Goal: Communication & Community: Answer question/provide support

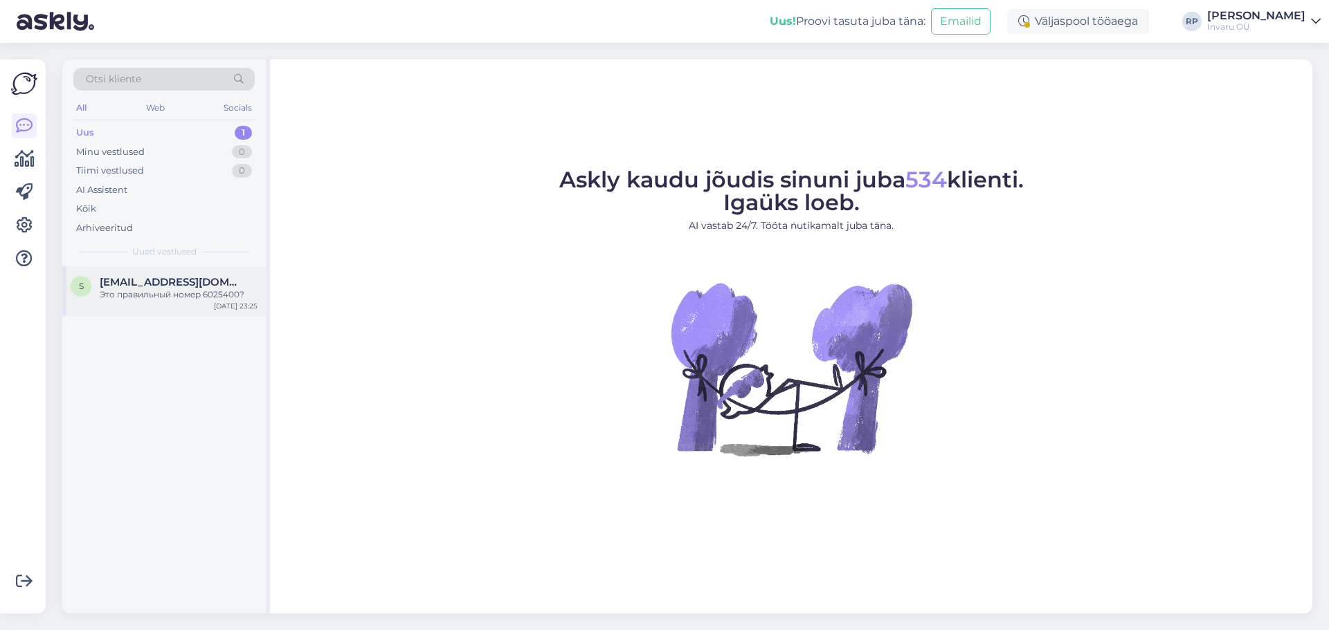
click at [151, 283] on span "[EMAIL_ADDRESS][DOMAIN_NAME]" at bounding box center [172, 282] width 144 height 12
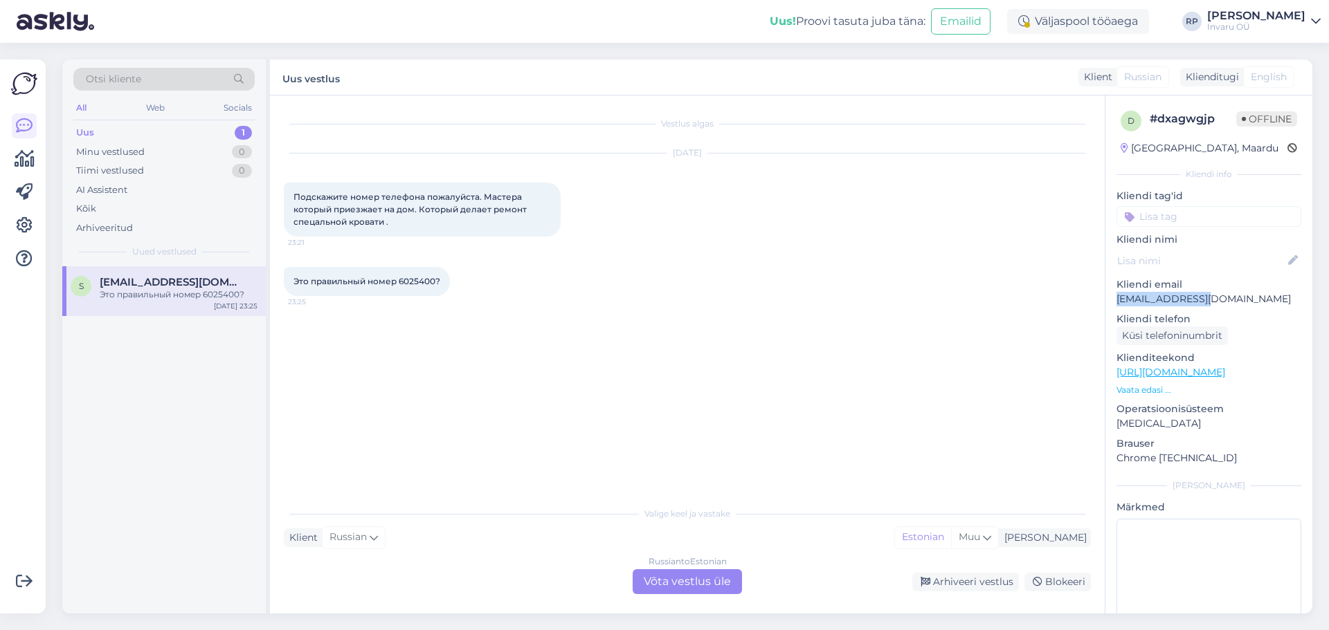
drag, startPoint x: 1209, startPoint y: 298, endPoint x: 1113, endPoint y: 307, distance: 96.5
click at [1113, 307] on div "d # dxagwgjp Offline [GEOGRAPHIC_DATA], Maardu Kliendi info Kliendi tag'id Klie…" at bounding box center [1208, 379] width 207 height 569
copy p "[EMAIL_ADDRESS][DOMAIN_NAME]"
click at [644, 578] on div "Russian to Estonian Võta vestlus üle" at bounding box center [686, 582] width 109 height 25
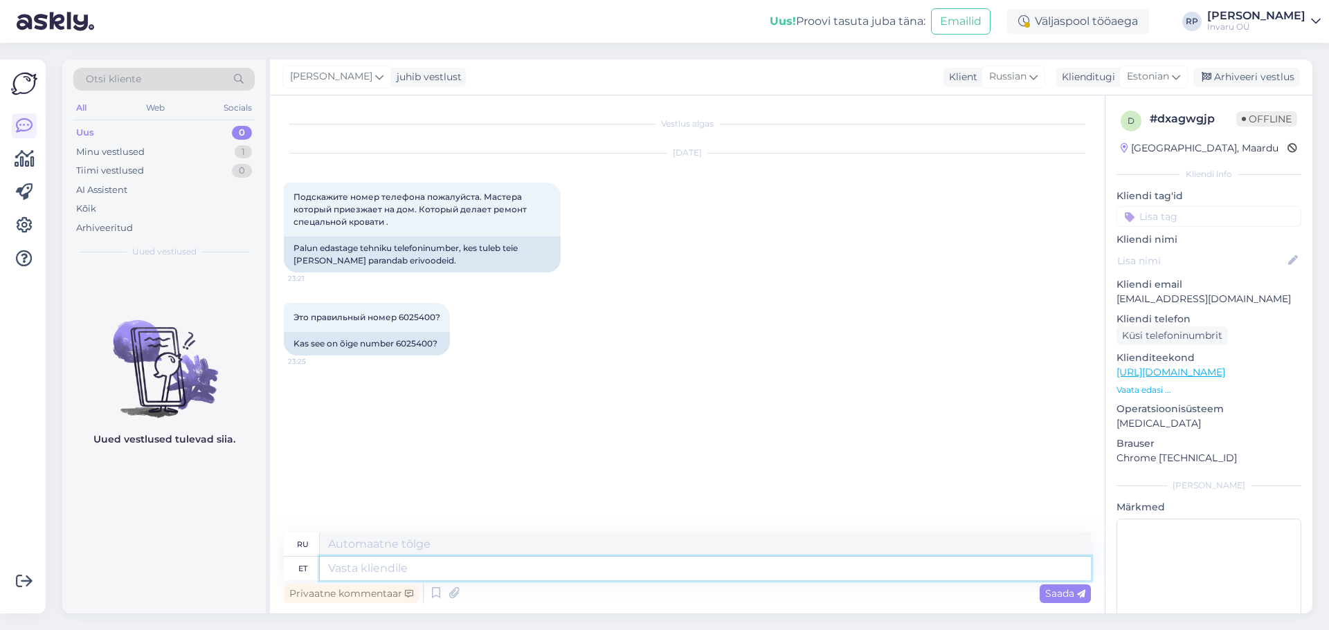
click at [444, 570] on textarea at bounding box center [705, 569] width 771 height 24
type textarea "Tere,"
type textarea "Привет"
type textarea "Tere, ja"
type textarea "Привет,"
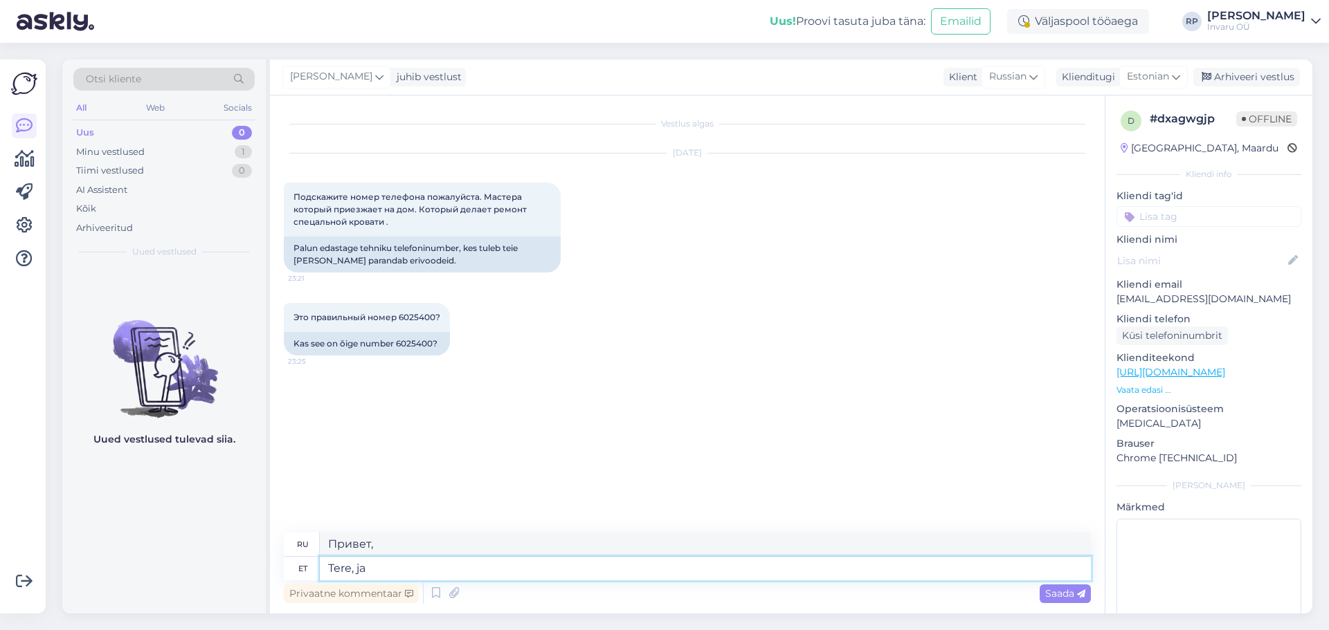
type textarea "Tere, ja"
type textarea "Привет, и"
type textarea "Tere, ja õige"
type textarea "Здравствуйте, и правильно."
type textarea "Tere, ja õige ntr"
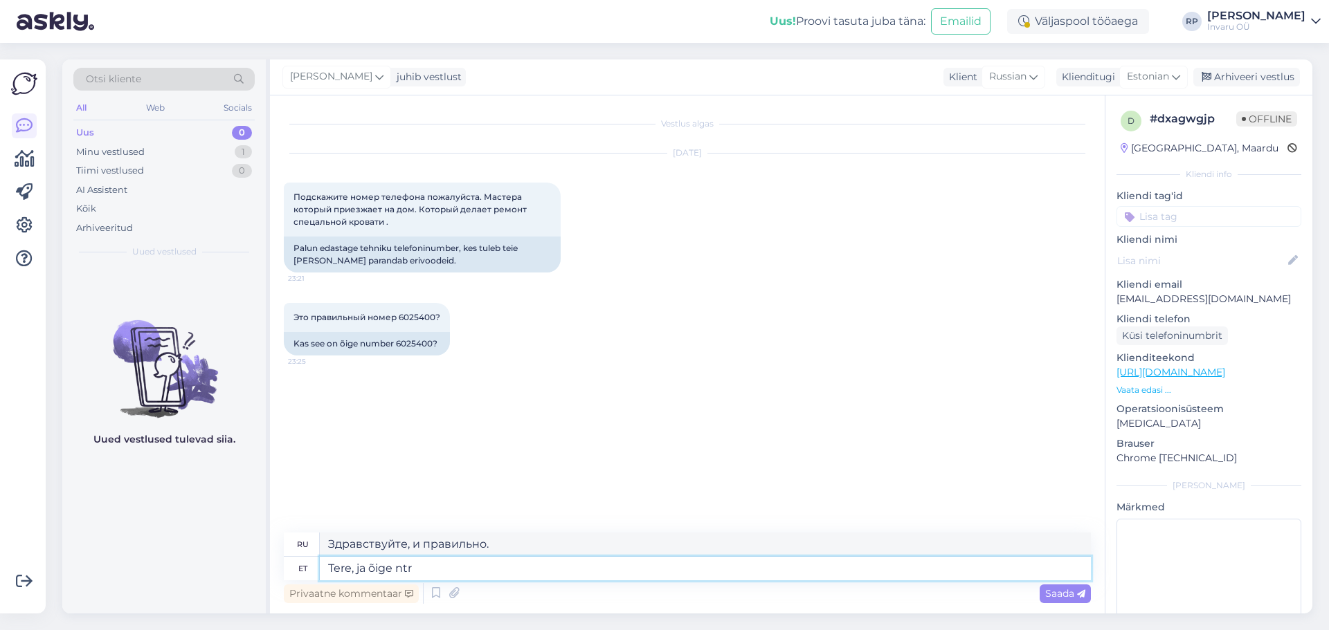
type textarea "Привет, и правильный пример"
type textarea "Tere, ja õige ntr"
type textarea "Привет, и правильный ntr"
type textarea "Tere, ja õige ntr on"
type textarea "Здравствуйте, а правильный NTR -"
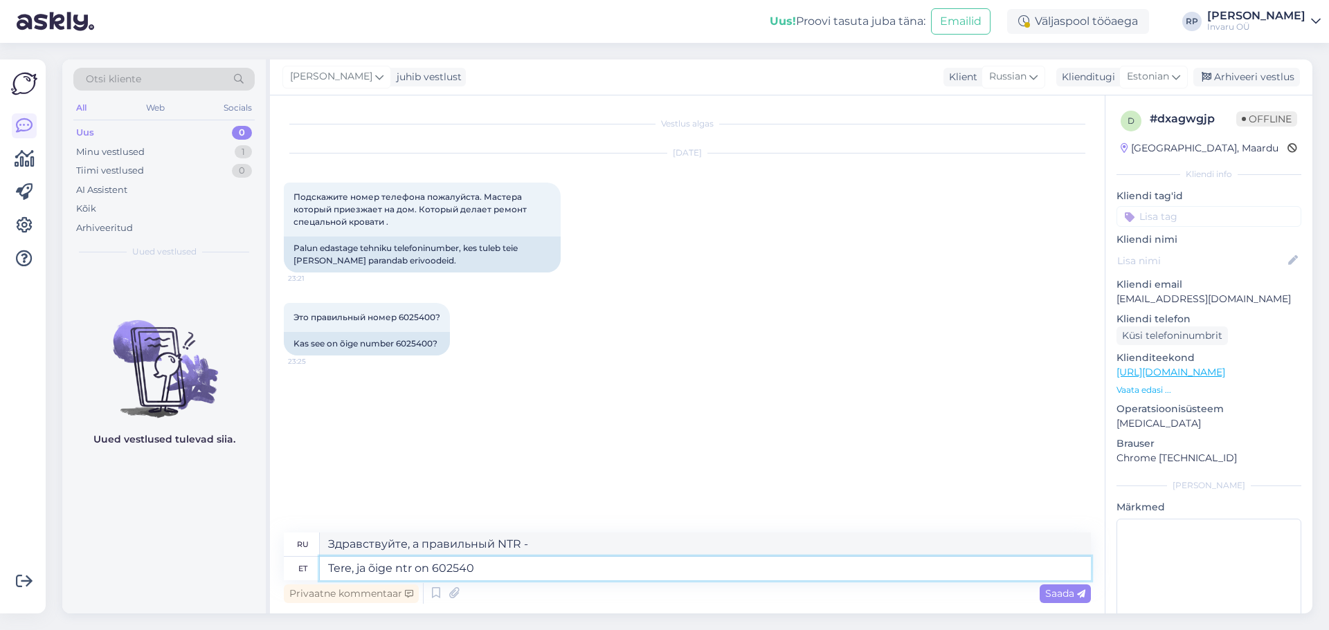
type textarea "Tere, ja õige ntr on 6025400"
type textarea "Здравствуйте, а правильный ntr — 6025400"
click at [365, 571] on textarea "Tere, ja õige ntr on 6025400" at bounding box center [705, 569] width 771 height 24
type textarea "Tere, õige ntr on 6025400"
type textarea "Здравствуйте, правильный ntr — 6025400"
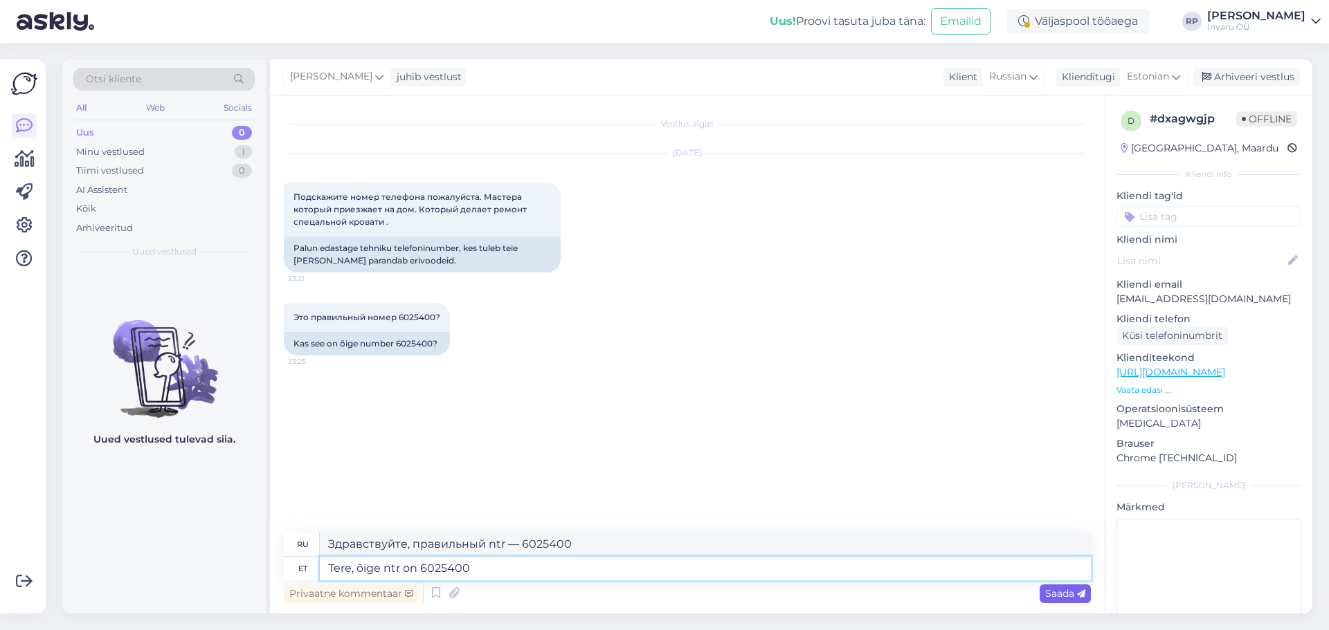
type textarea "Tere, õige ntr on 6025400"
click at [1055, 590] on span "Saada" at bounding box center [1065, 594] width 40 height 12
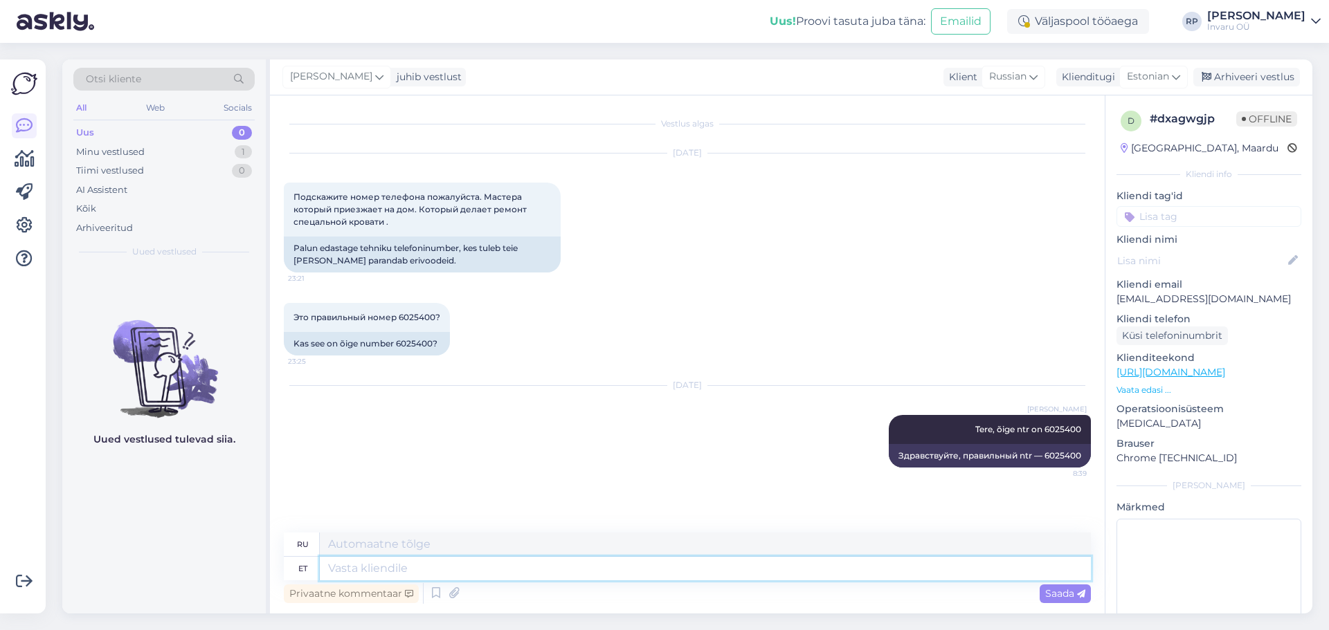
click at [345, 575] on textarea at bounding box center [705, 569] width 771 height 24
type textarea "Kuidas"
type textarea "Как"
type textarea "Kuidas on"
type textarea "Как вы?"
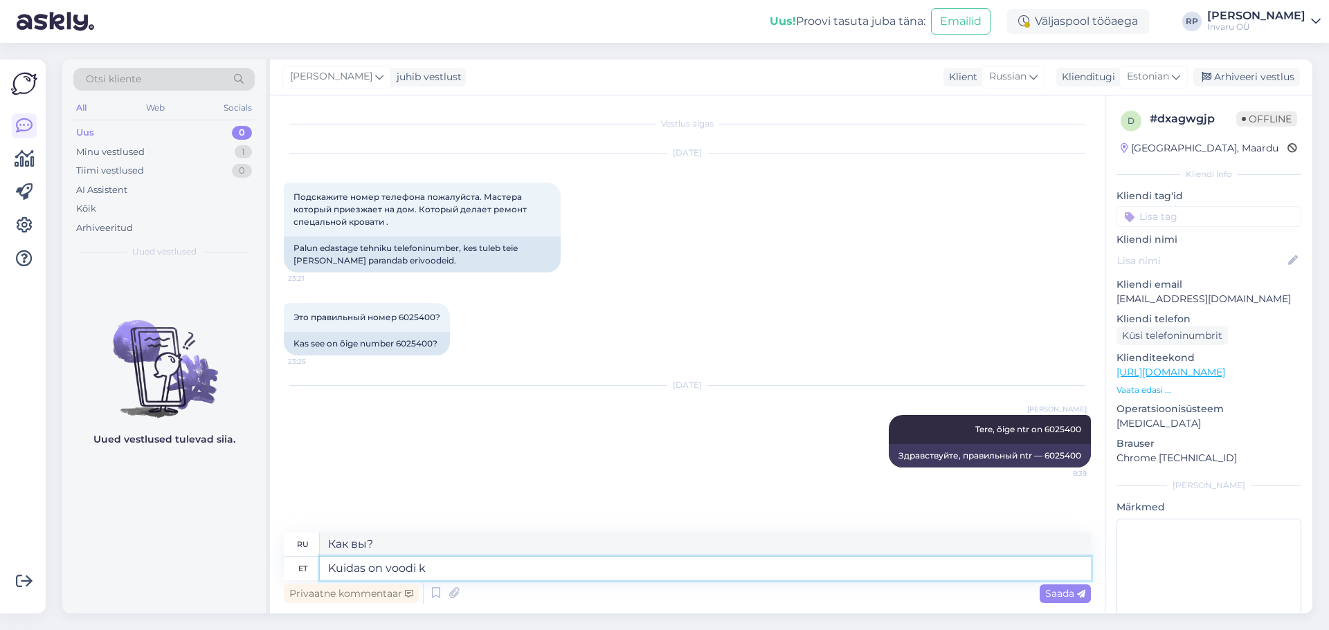
type textarea "Kuidas on voodi ka"
type textarea "Как кровать?"
type textarea "[PERSON_NAME] on voodi kasutaja"
type textarea "Каково состояние пользователя кровати?"
type textarea "Kuidas on voodi kasutaja isikukood"
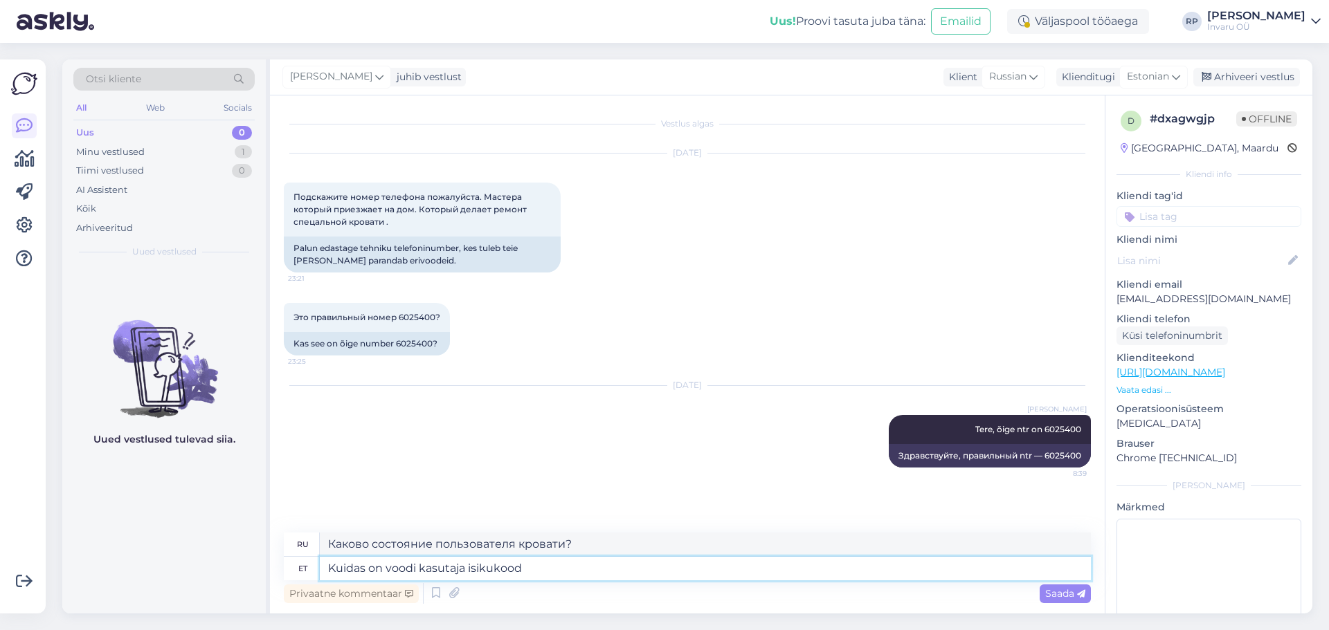
type textarea "Какой идентификатор пользователя кровати?"
type textarea "Kuidas on voodi kasutaja isikukood ja"
type textarea "Что такое идентификатор пользователя кровати и"
type textarea "Kuidas on voodi kasutaja isikukood ja aadress,"
type textarea "Какой идентификационный номер и адрес у пользователя кровати?"
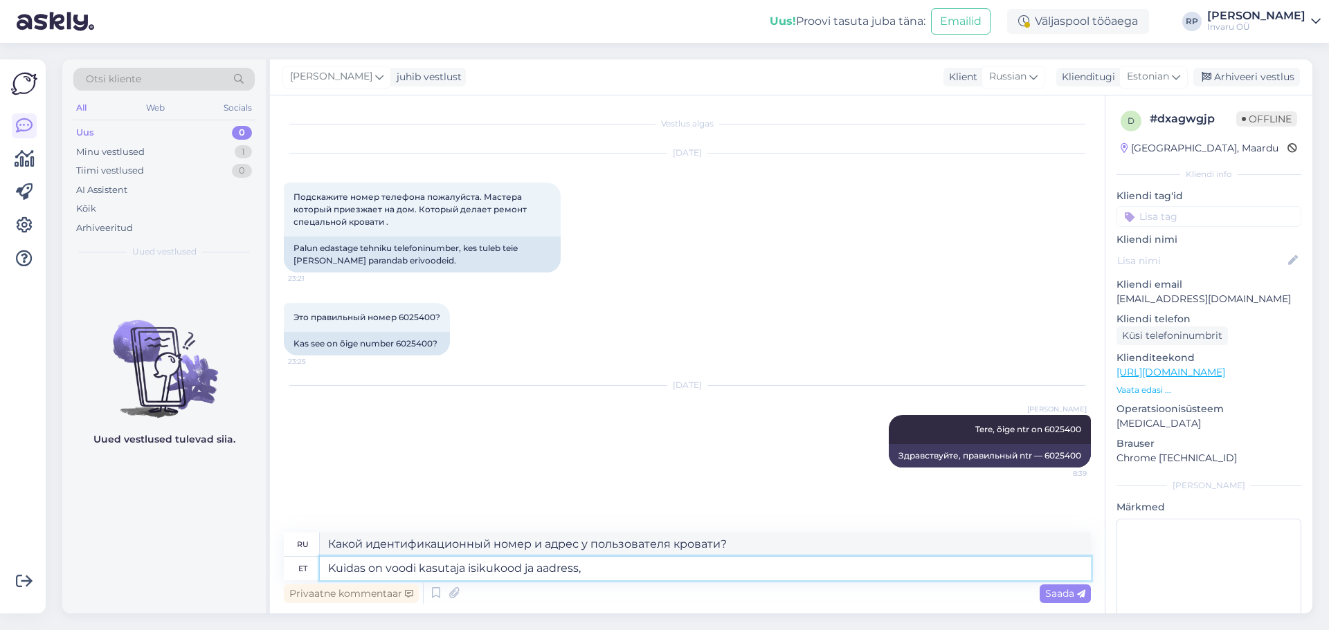
type textarea "Kuidas on voodi kasutaja isikukood ja aadress, k"
type textarea "Какой личный идентификационный номер и адрес у пользователя кровати?"
type textarea "Kuidas on voodi kasutaja isikukood ja aadress, kus"
type textarea "Какой у пользователя кровати персональный идентификационный номер и адрес, где …"
type textarea "Kuidas on voodi kasutaja isikukood ja aadress, kus voo"
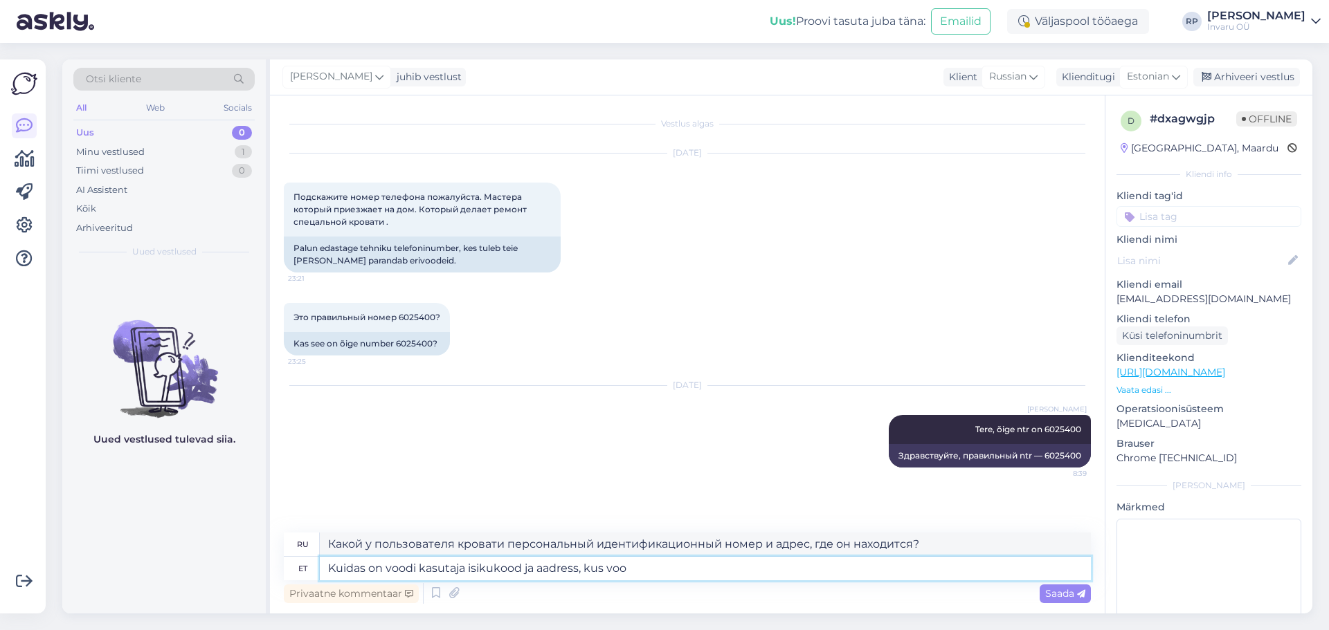
type textarea "Каков идентификационный номер пользователя кровати и адрес, по которому располо…"
type textarea "Kuidas on voodi kasutaja isikukood ja aadress, kus voodi a"
type textarea "Какой у пользователя кровати личный идентификационный номер и адрес, по котором…"
type textarea "Kuidas on voodi kasutaja isikukood ja aadress, kus voodi asub"
type textarea "Какой личный идентификационный номер у пользователя кровати и адрес, по котором…"
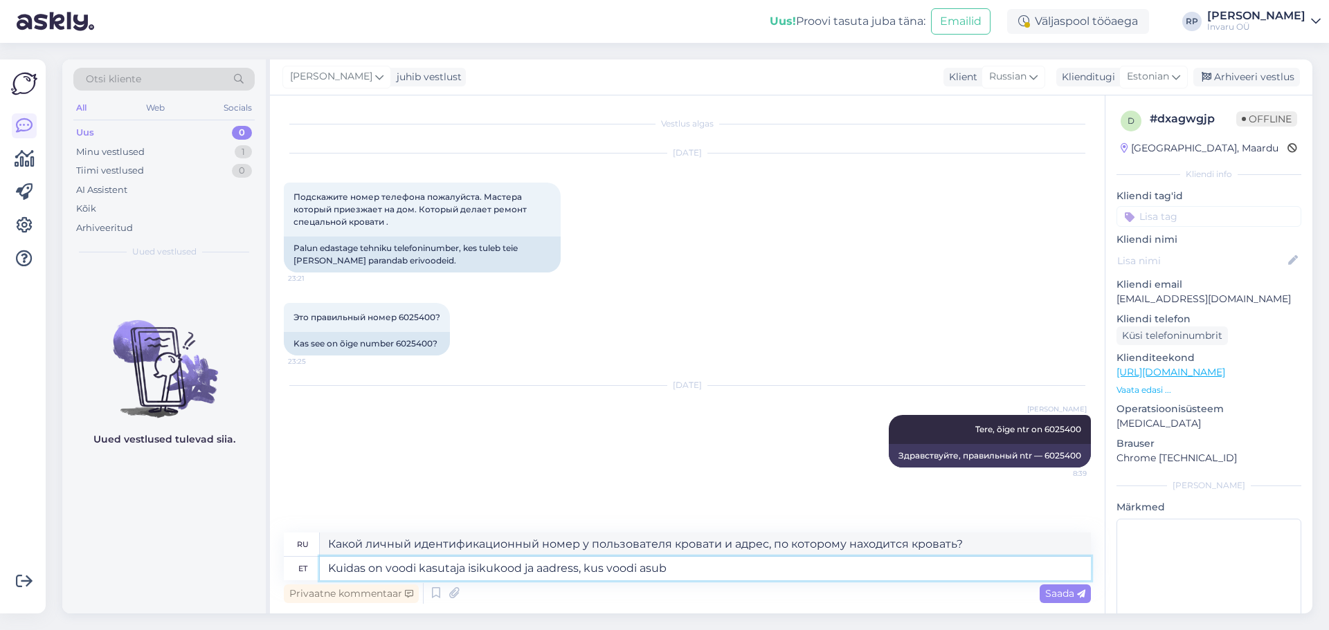
type textarea "Kuidas on voodi kasutaja isikukood ja aadress, kus voodi asub?"
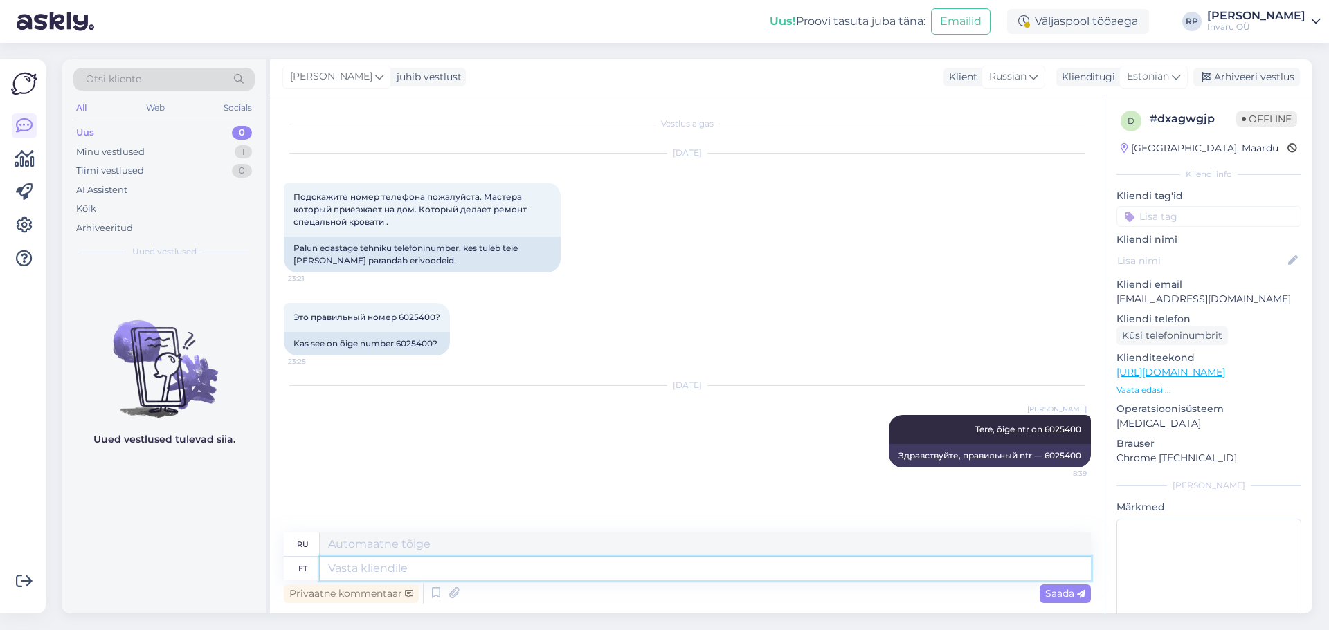
scroll to position [83, 0]
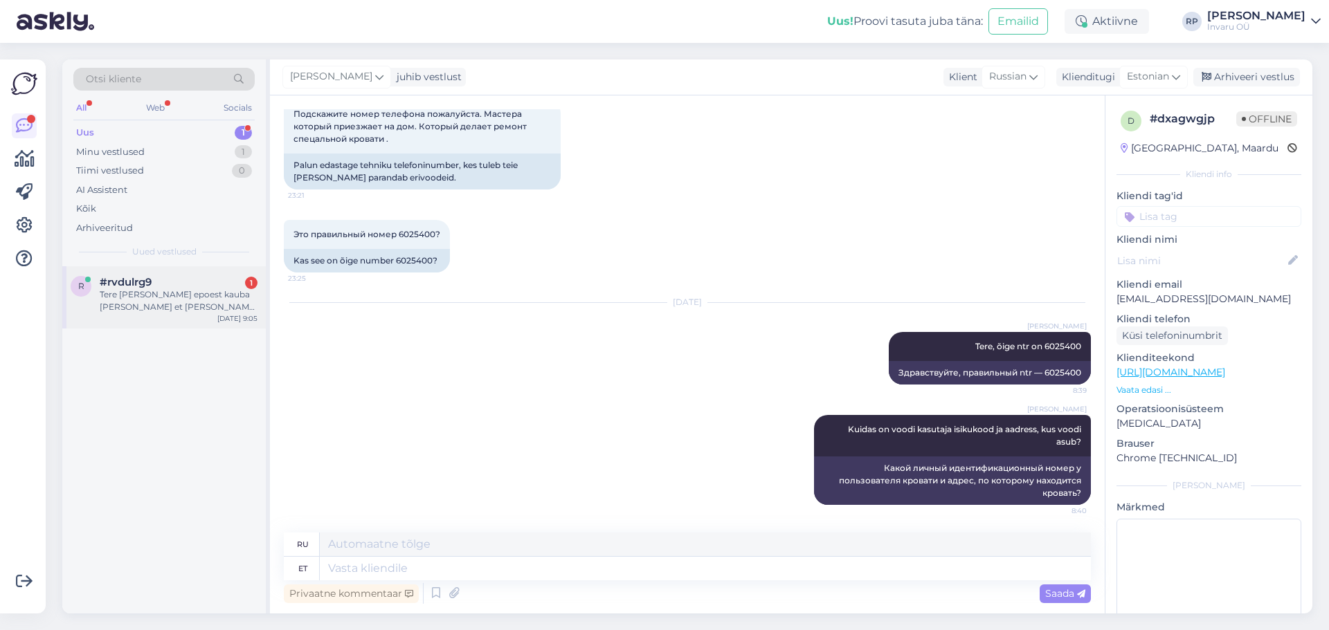
click at [143, 280] on span "#rvdulrg9" at bounding box center [126, 282] width 52 height 12
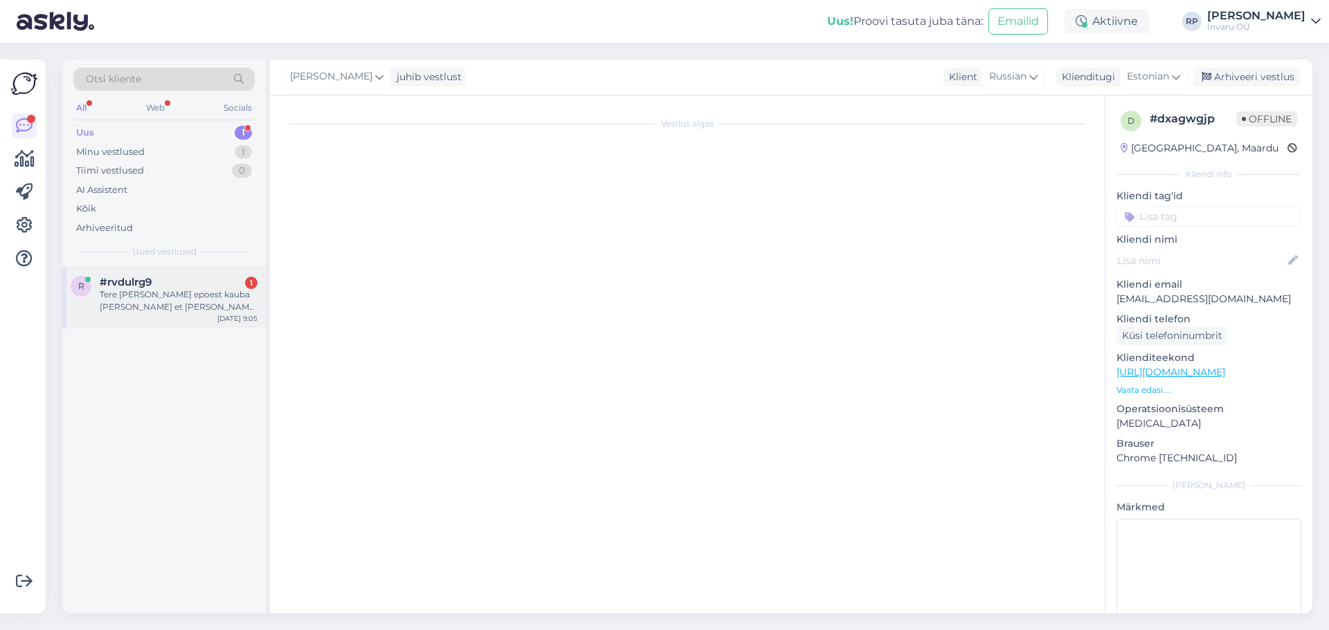
scroll to position [0, 0]
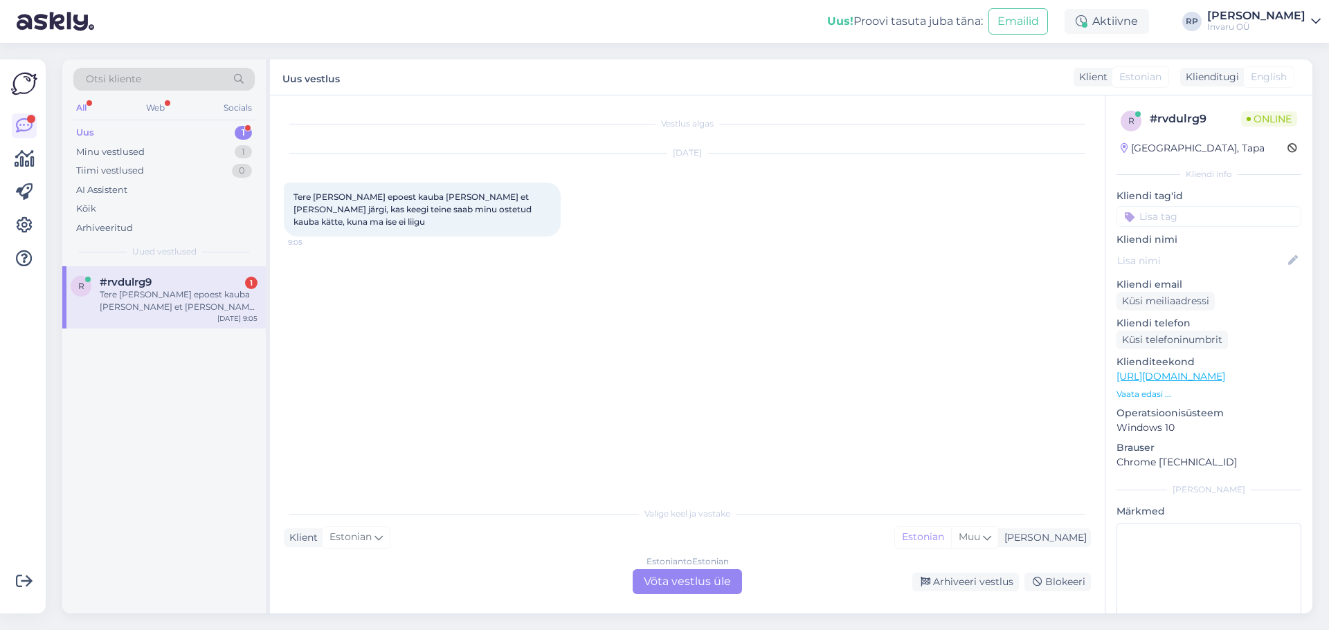
click at [666, 576] on div "Estonian to Estonian Võta vestlus üle" at bounding box center [686, 582] width 109 height 25
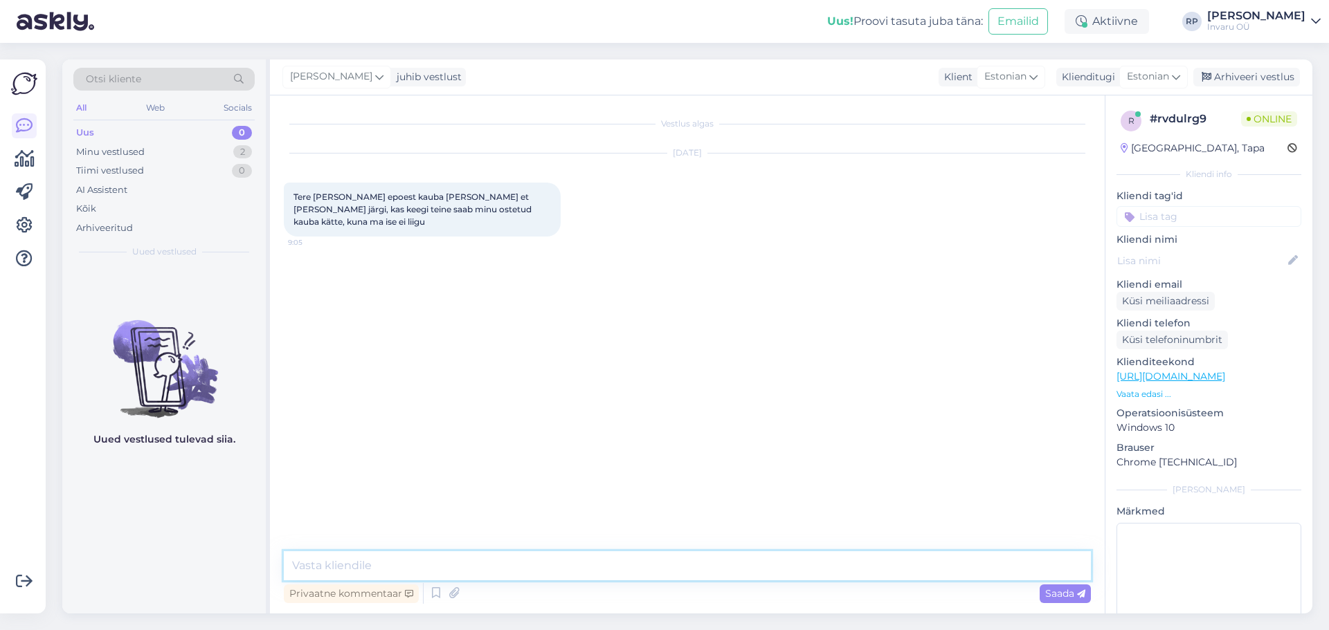
click at [470, 558] on textarea at bounding box center [687, 566] width 807 height 29
type textarea "Tere"
type textarea "S"
click at [329, 566] on textarea at bounding box center [687, 566] width 807 height 29
click at [689, 568] on textarea "E-poest ostes saab kauba kätte [PERSON_NAME] telefonikõnet Teile, kui ostmisega…" at bounding box center [687, 566] width 807 height 29
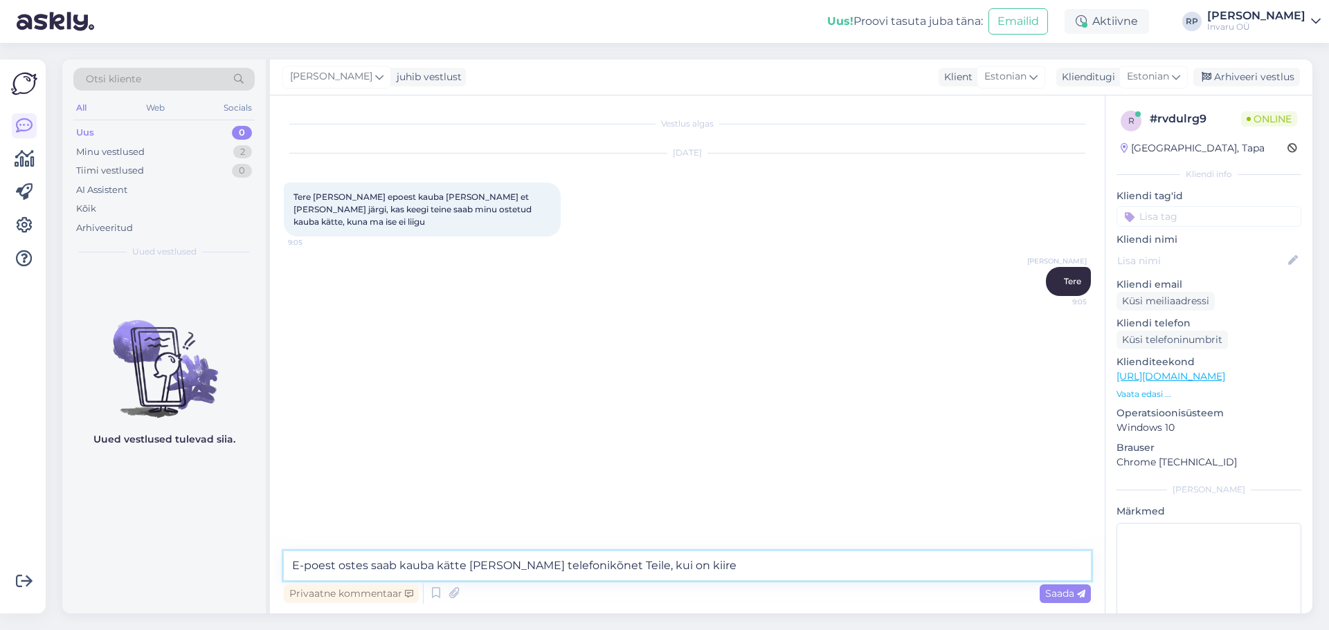
click at [695, 567] on textarea "E-poest ostes saab kauba kätte [PERSON_NAME] telefonikõnet Teile, kui on kiire" at bounding box center [687, 566] width 807 height 29
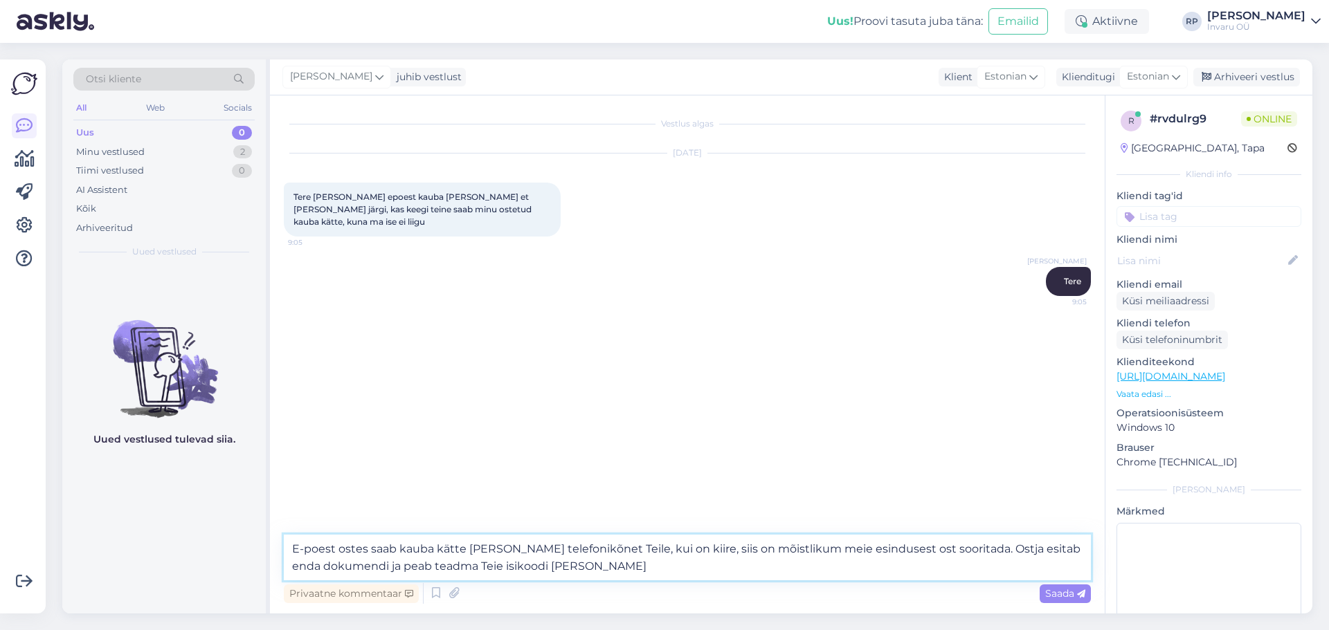
type textarea "E-poest ostes saab kauba kätte [PERSON_NAME] telefonikõnet Teile, kui on kiire,…"
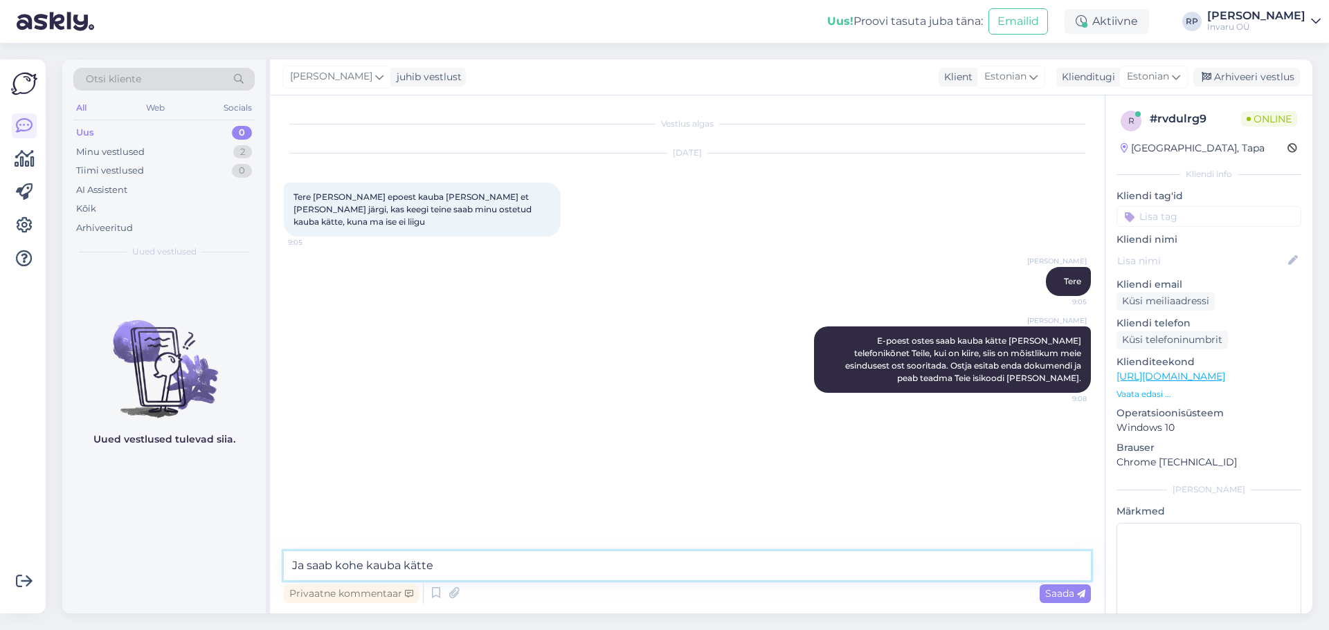
type textarea "Ja saab kohe kauba kätte."
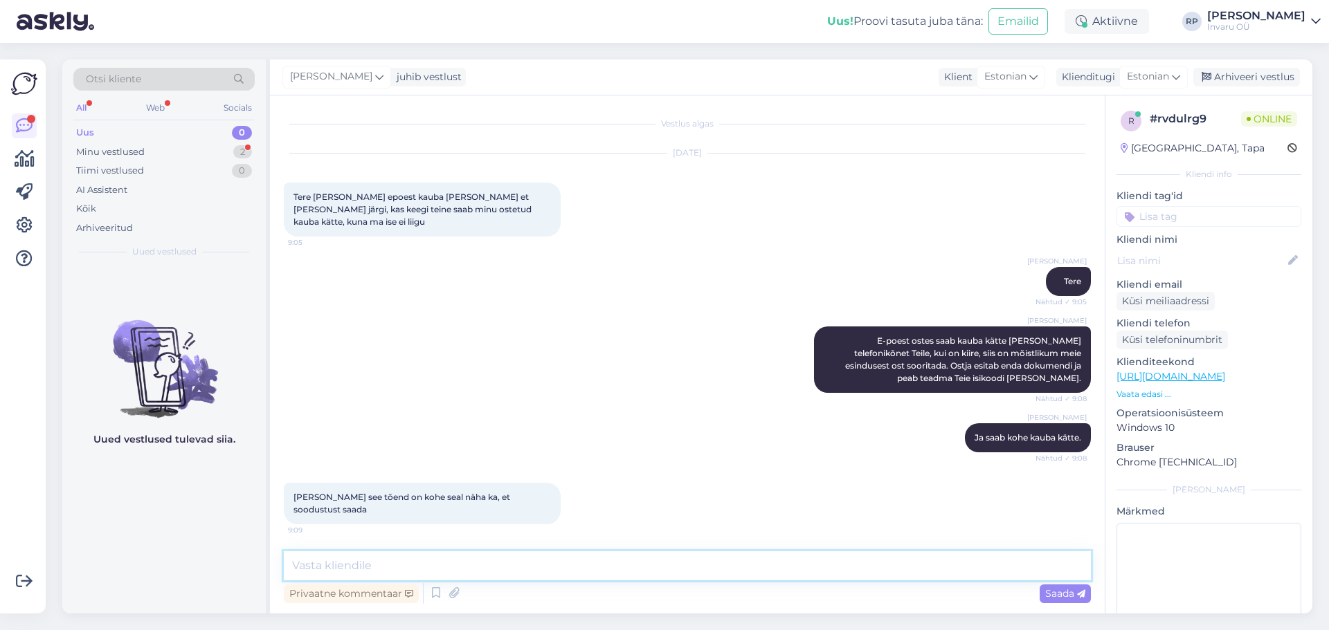
scroll to position [48, 0]
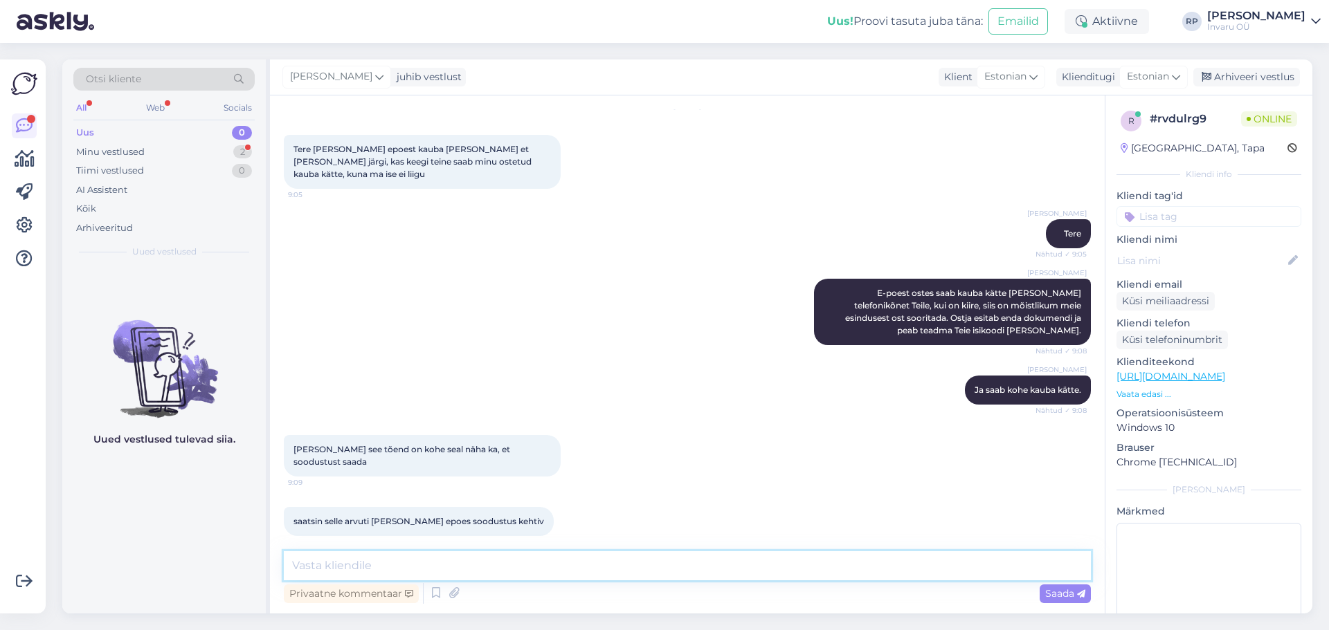
click at [482, 561] on textarea at bounding box center [687, 566] width 807 height 29
type textarea "kuidas isikukood, siis saan täpsustada"
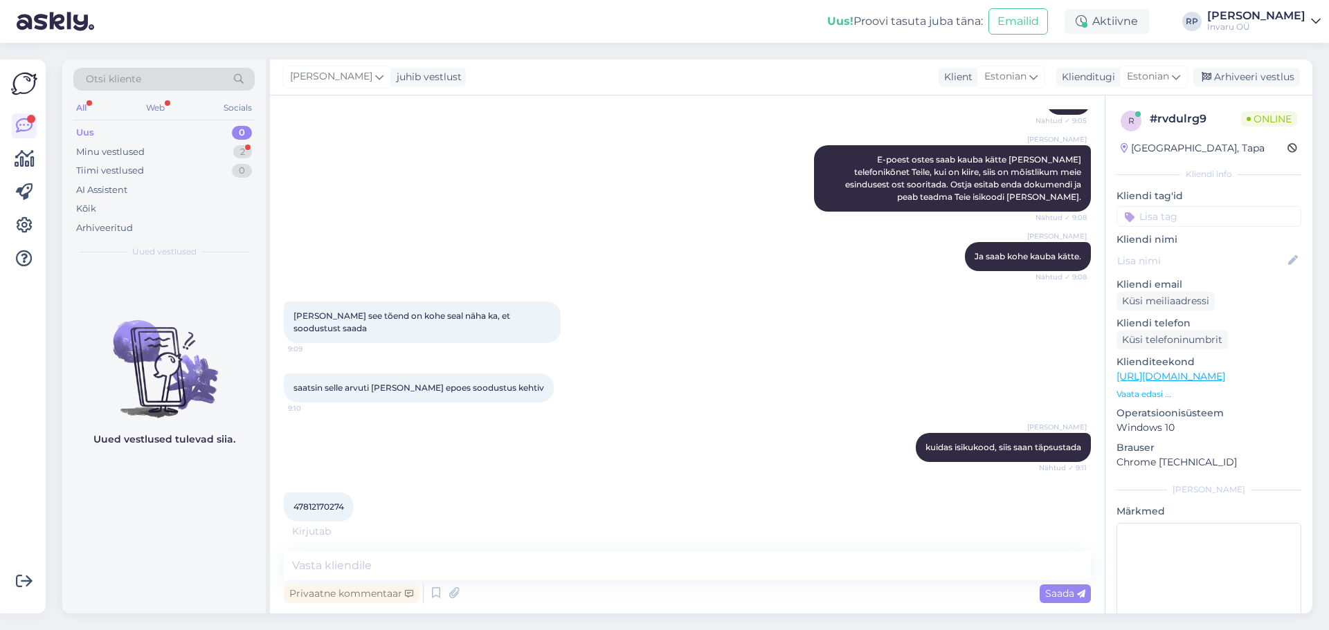
scroll to position [226, 0]
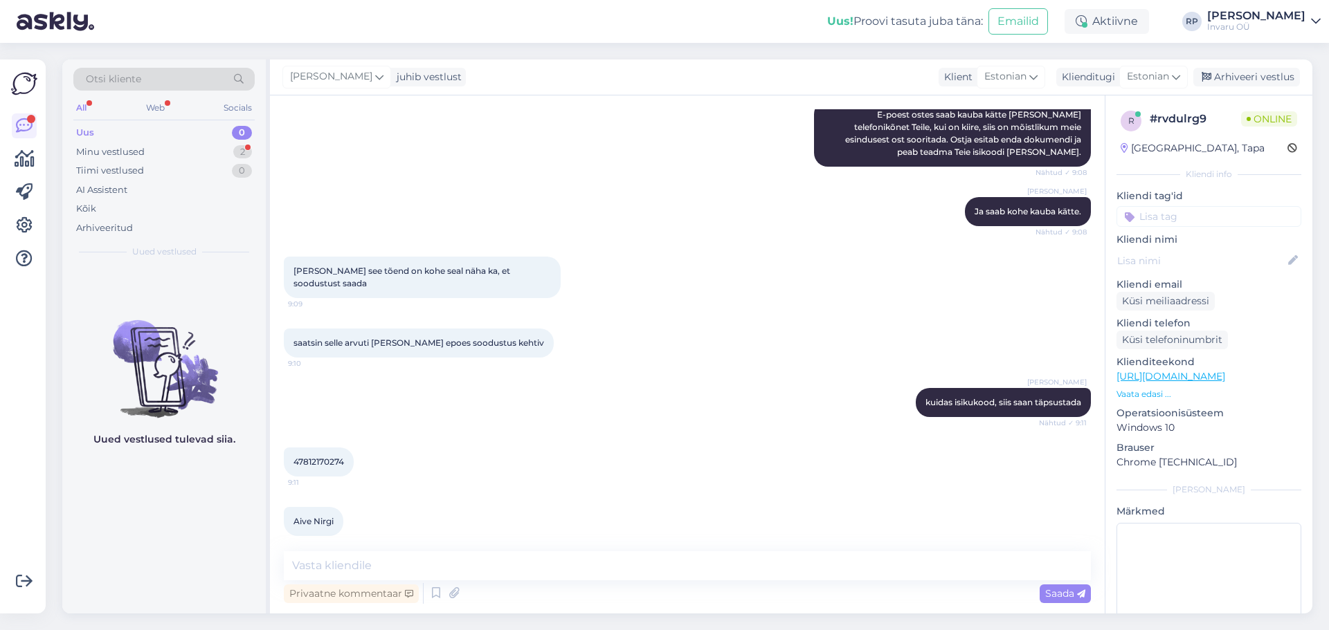
click at [340, 507] on div "Aive Nirgi 9:11" at bounding box center [314, 521] width 60 height 29
drag, startPoint x: 335, startPoint y: 564, endPoint x: 346, endPoint y: 554, distance: 15.2
click at [336, 564] on textarea at bounding box center [687, 566] width 807 height 29
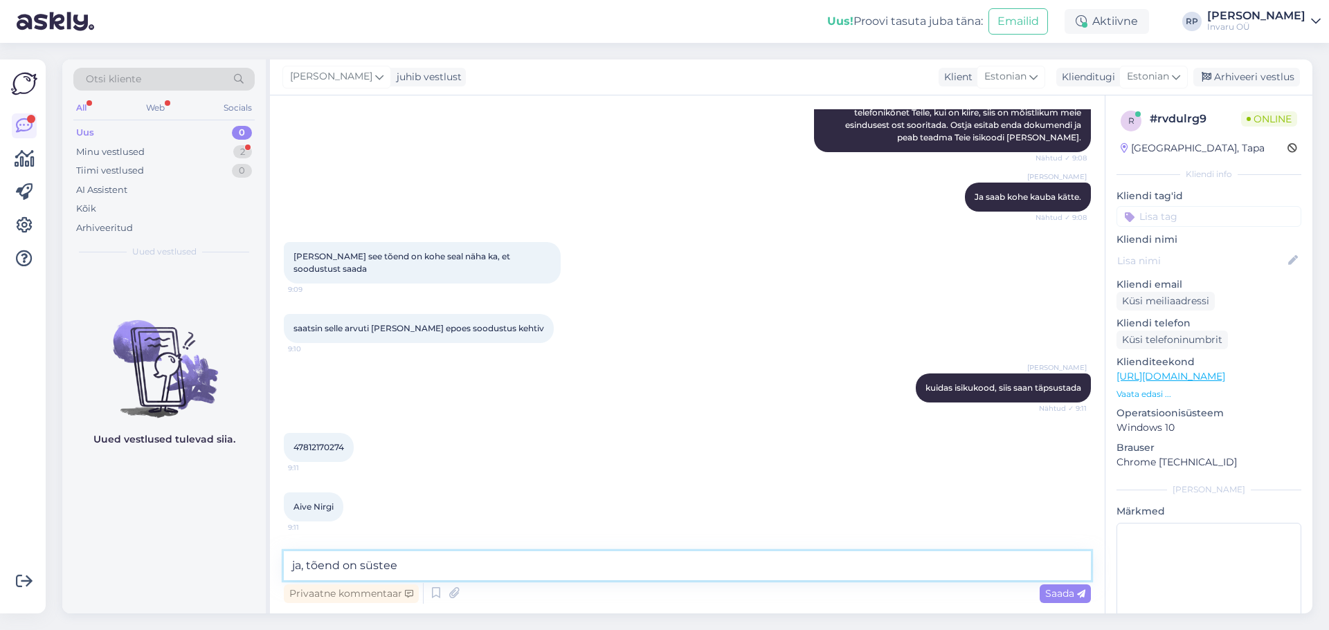
scroll to position [286, 0]
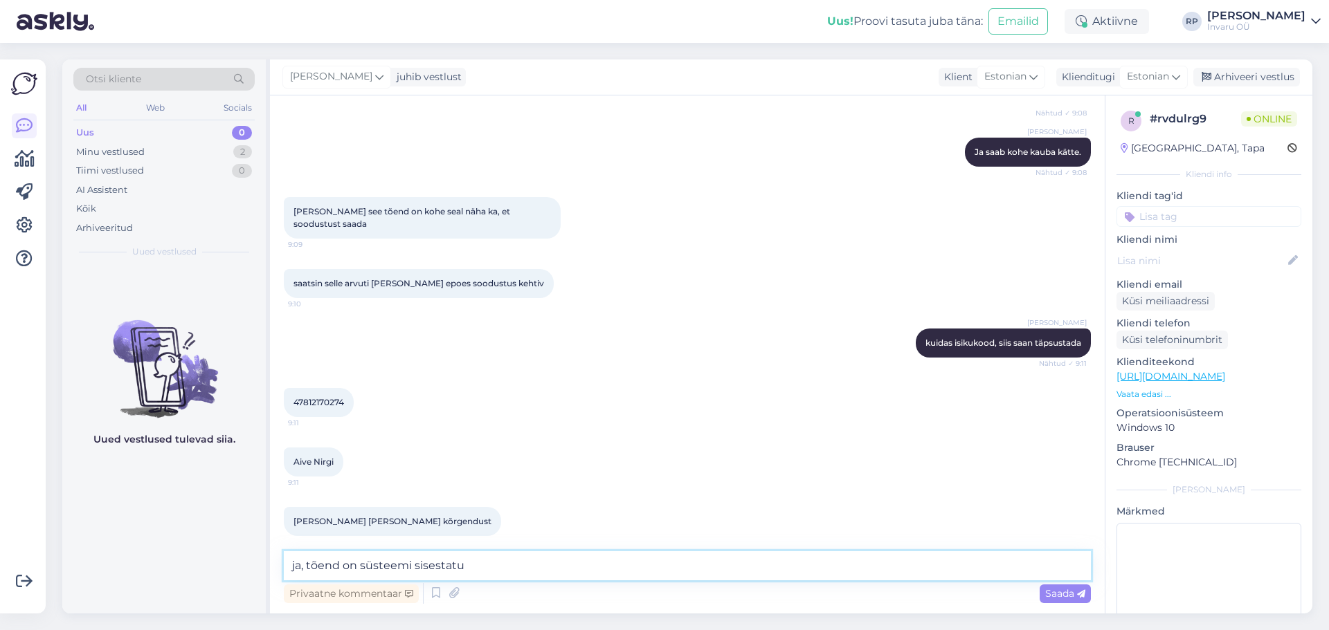
type textarea "ja, tõend on süsteemi sisestatud"
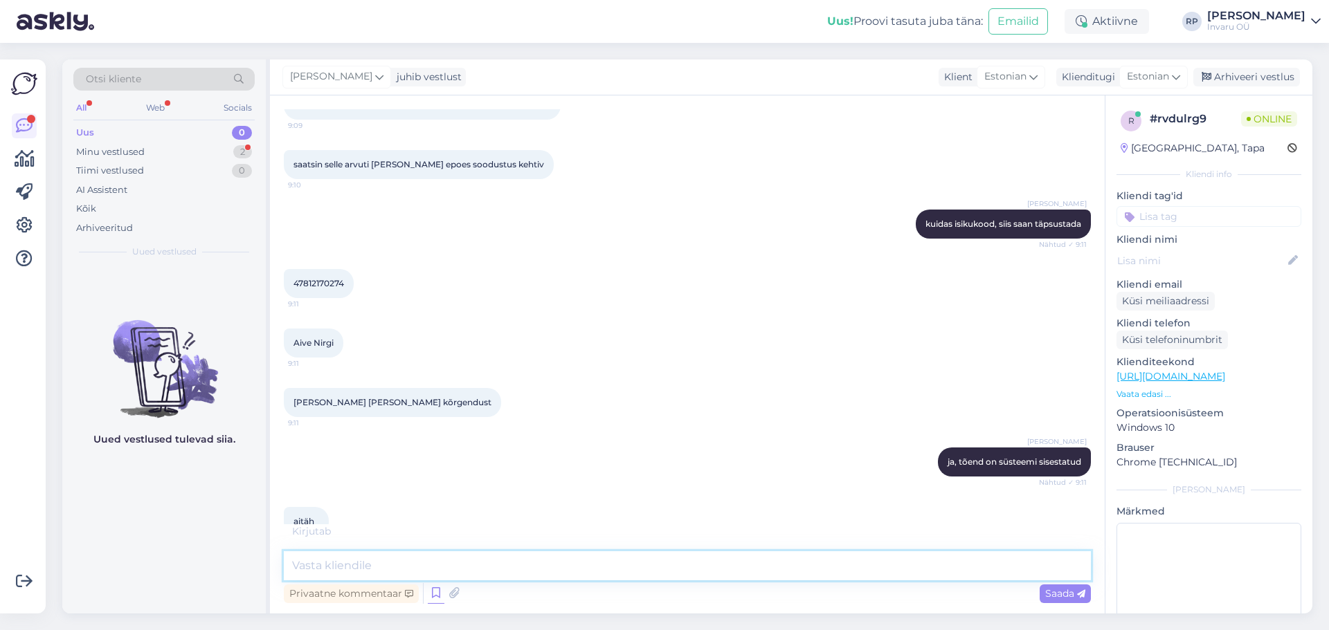
scroll to position [464, 0]
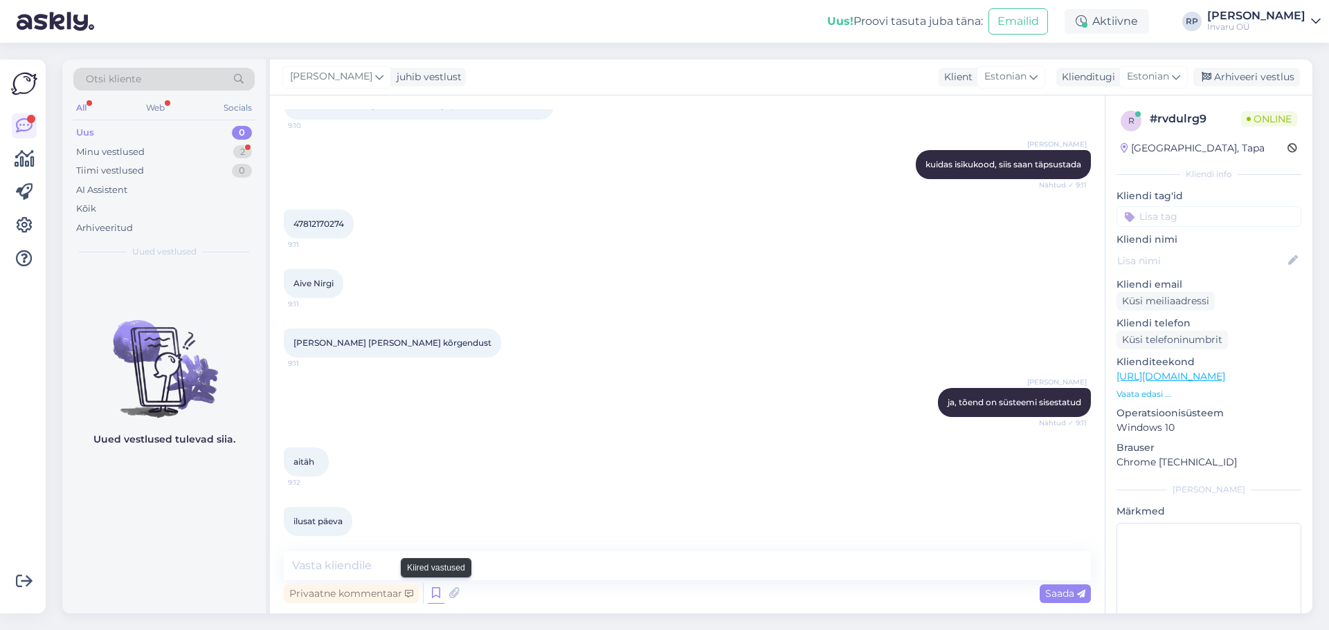
click at [431, 593] on icon at bounding box center [436, 593] width 17 height 21
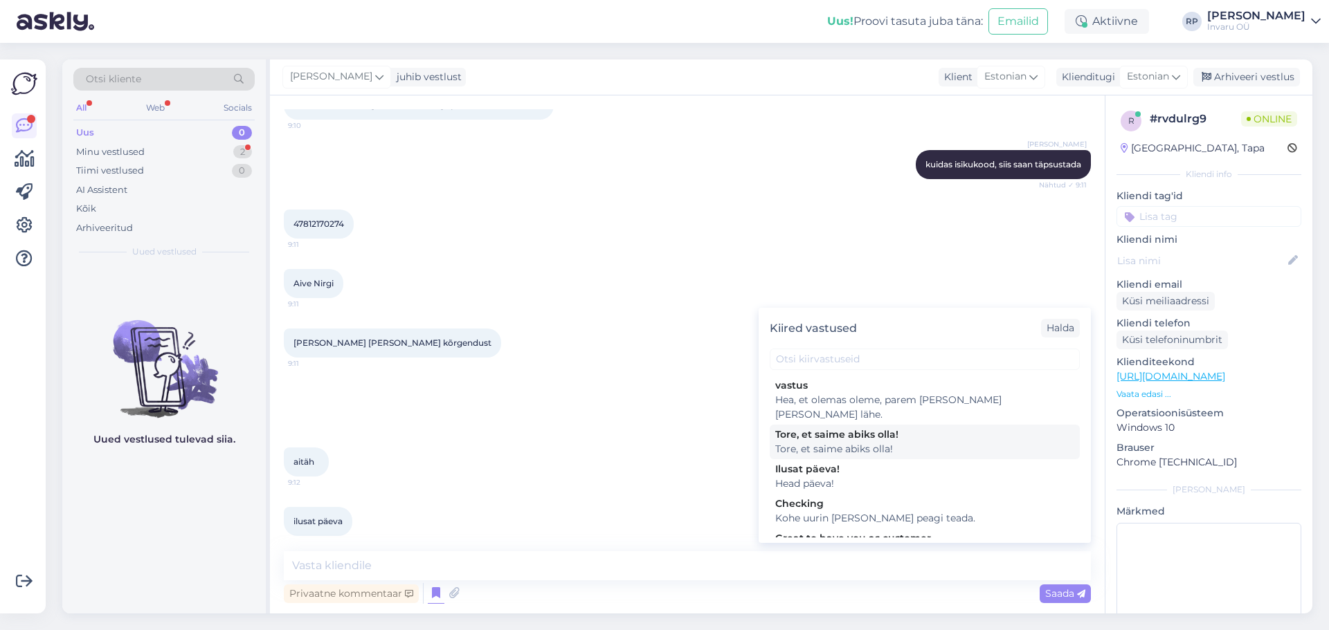
click at [811, 428] on div "Tore, et saime abiks olla!" at bounding box center [924, 435] width 299 height 15
type textarea "Tore, et saime abiks olla!"
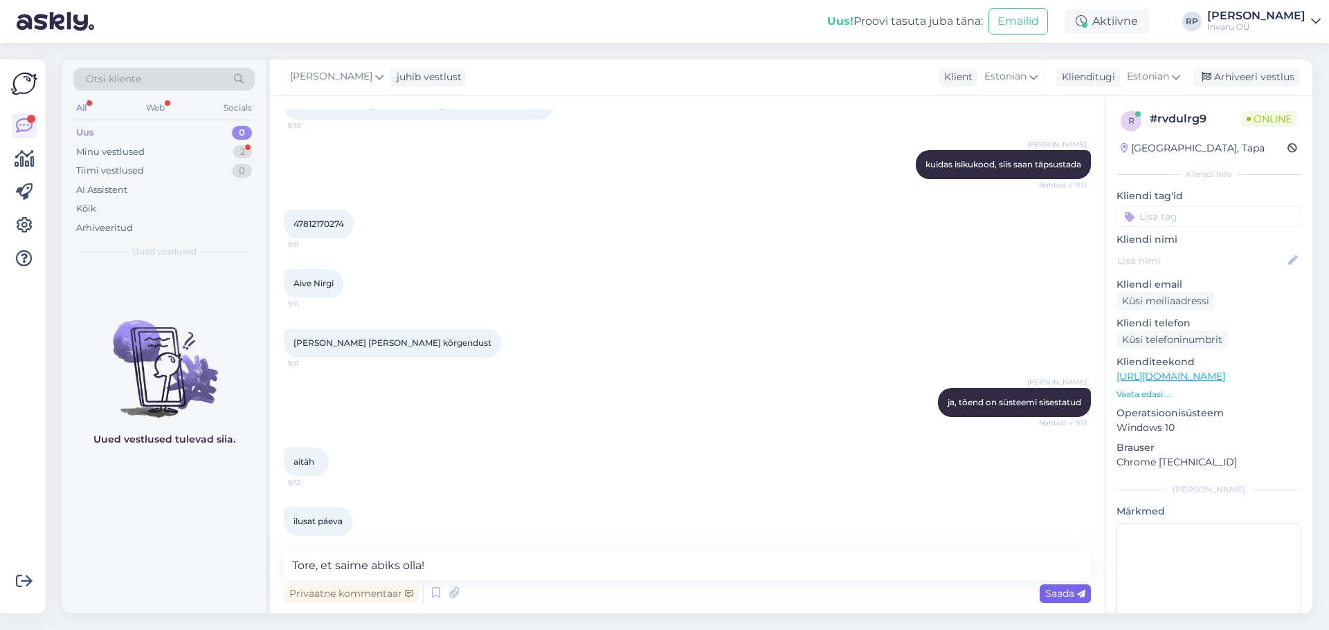
click at [1057, 592] on span "Saada" at bounding box center [1065, 594] width 40 height 12
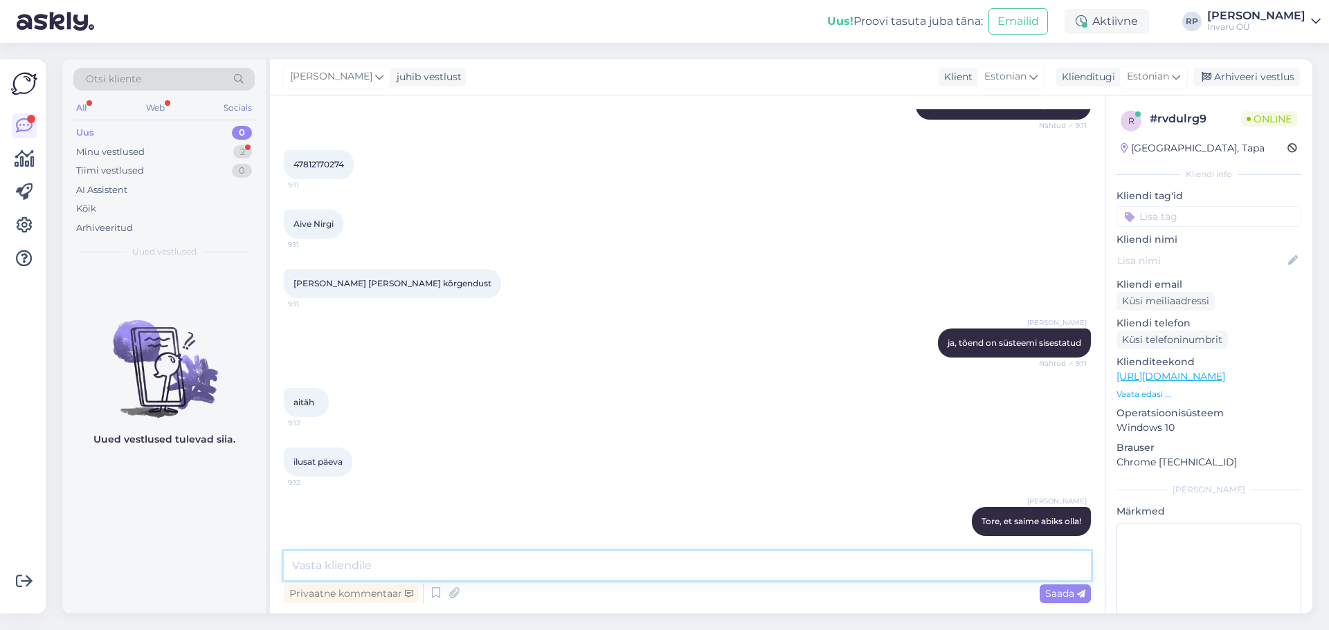
click at [350, 565] on textarea at bounding box center [687, 566] width 807 height 29
click at [112, 147] on div "Minu vestlused" at bounding box center [110, 152] width 69 height 14
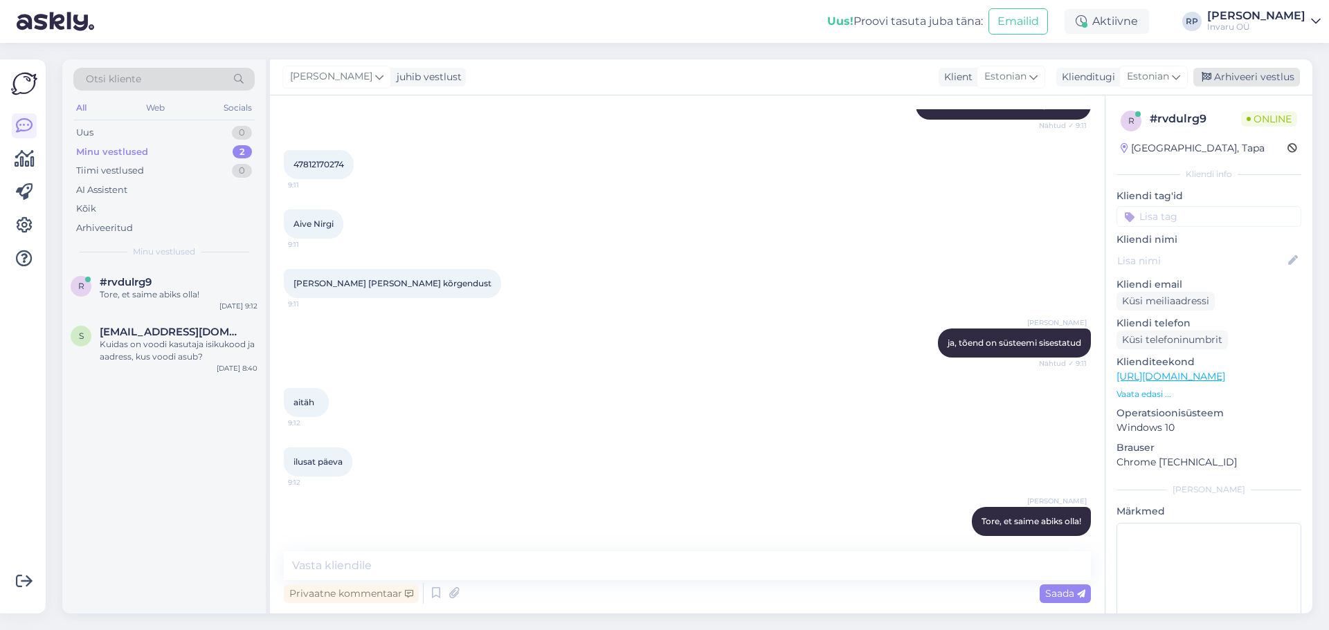
click at [1275, 73] on div "Arhiveeri vestlus" at bounding box center [1246, 77] width 107 height 19
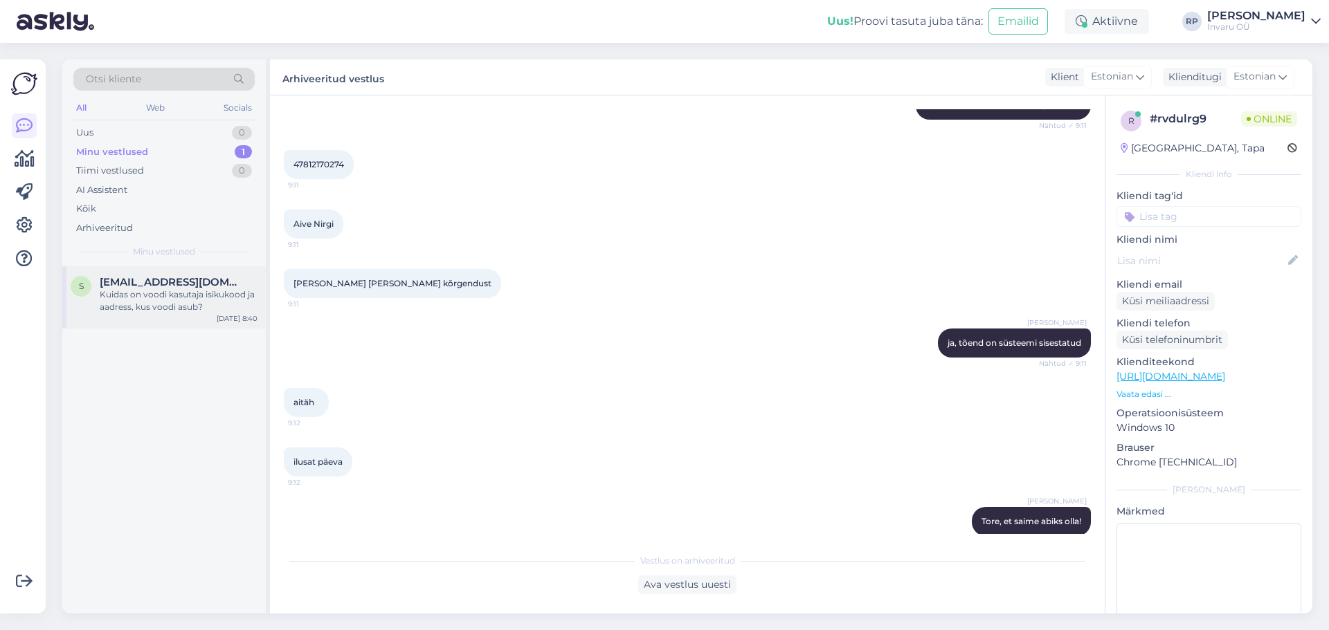
click at [118, 280] on span "[EMAIL_ADDRESS][DOMAIN_NAME]" at bounding box center [172, 282] width 144 height 12
